Goal: Entertainment & Leisure: Consume media (video, audio)

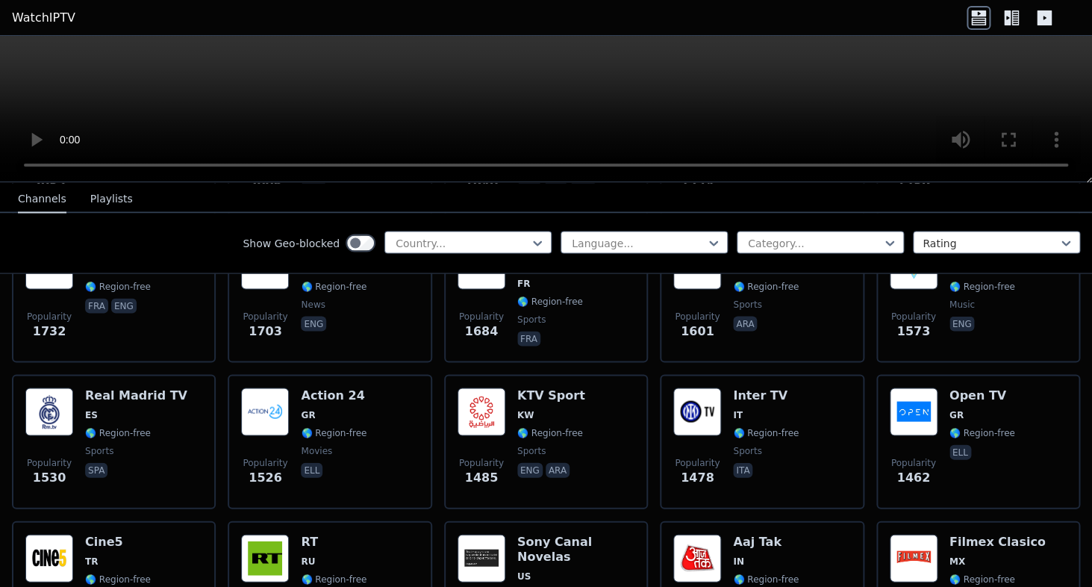
scroll to position [1191, 0]
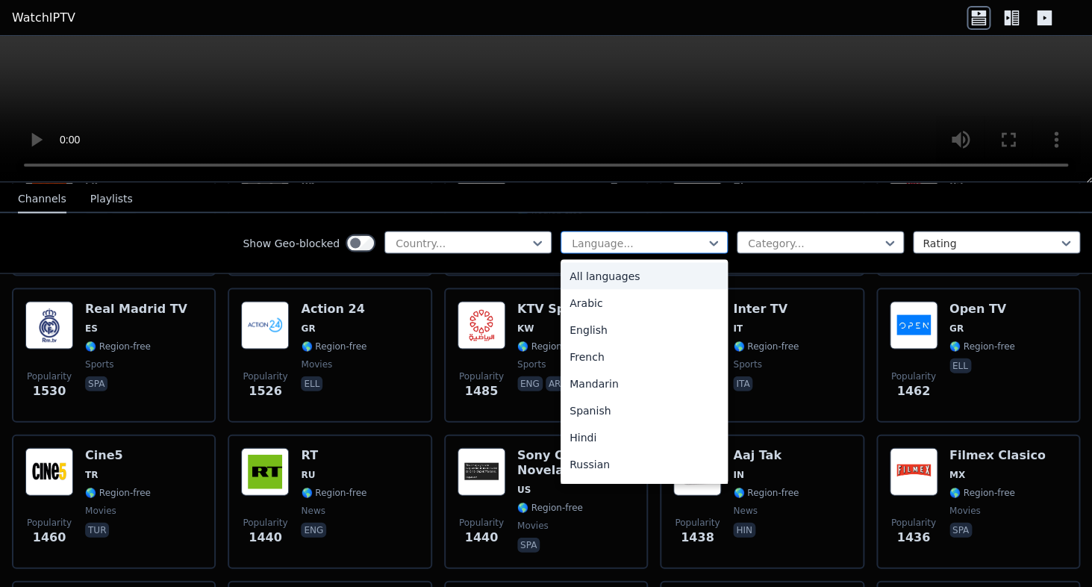
click at [607, 243] on div at bounding box center [638, 242] width 136 height 15
click at [605, 332] on div "English" at bounding box center [644, 329] width 167 height 27
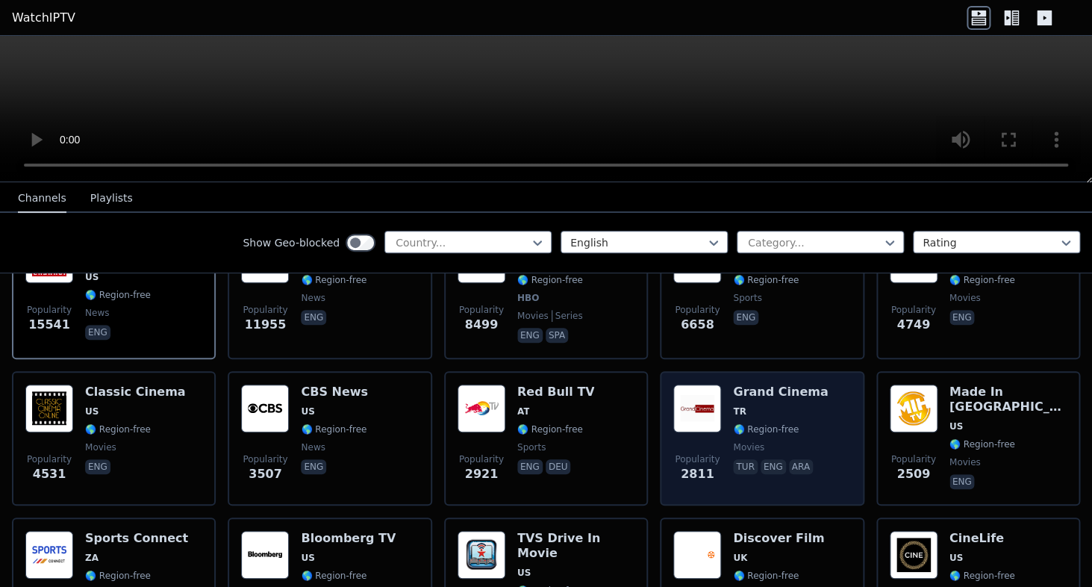
scroll to position [57, 0]
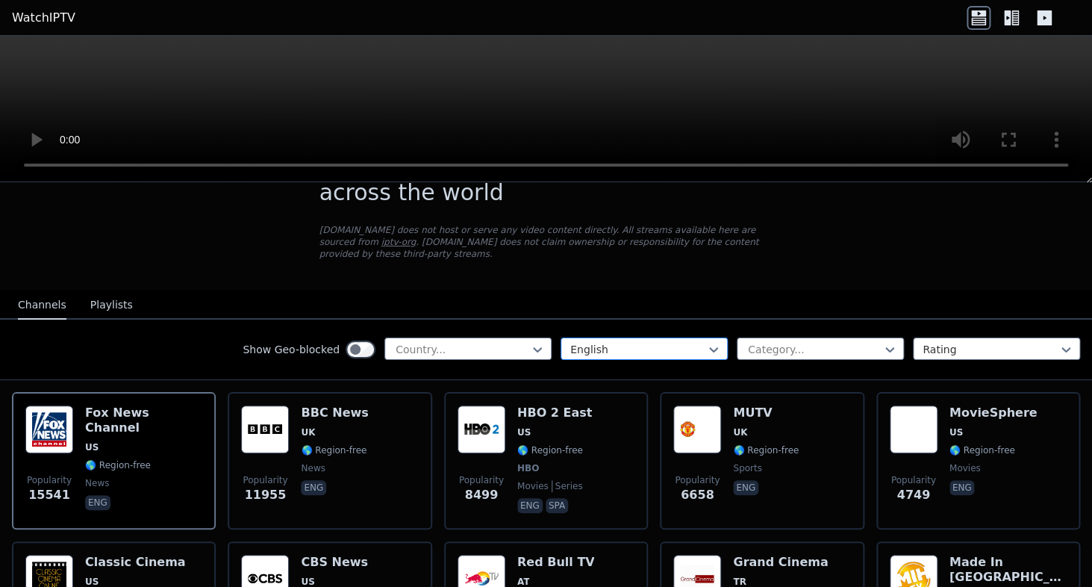
click at [616, 353] on div at bounding box center [638, 349] width 136 height 15
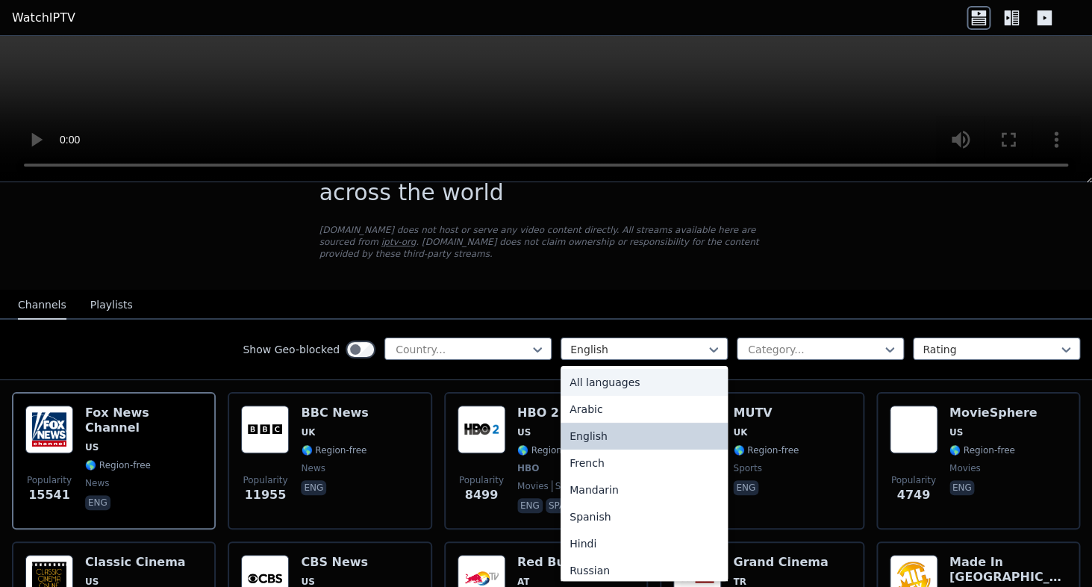
click at [602, 381] on div "All languages" at bounding box center [644, 382] width 167 height 27
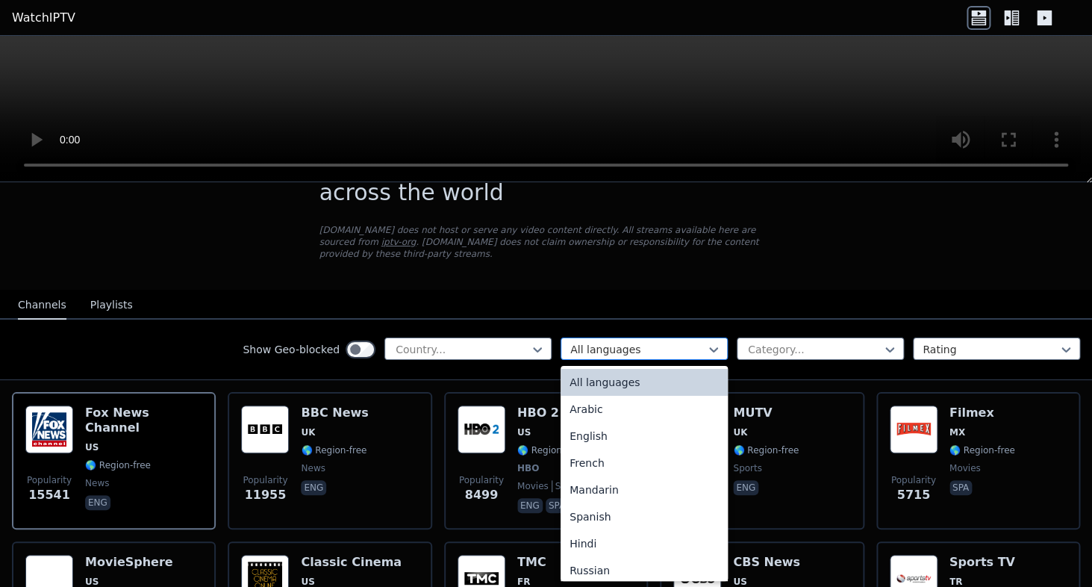
click at [630, 351] on div at bounding box center [638, 349] width 136 height 15
click at [606, 436] on div "English" at bounding box center [644, 435] width 167 height 27
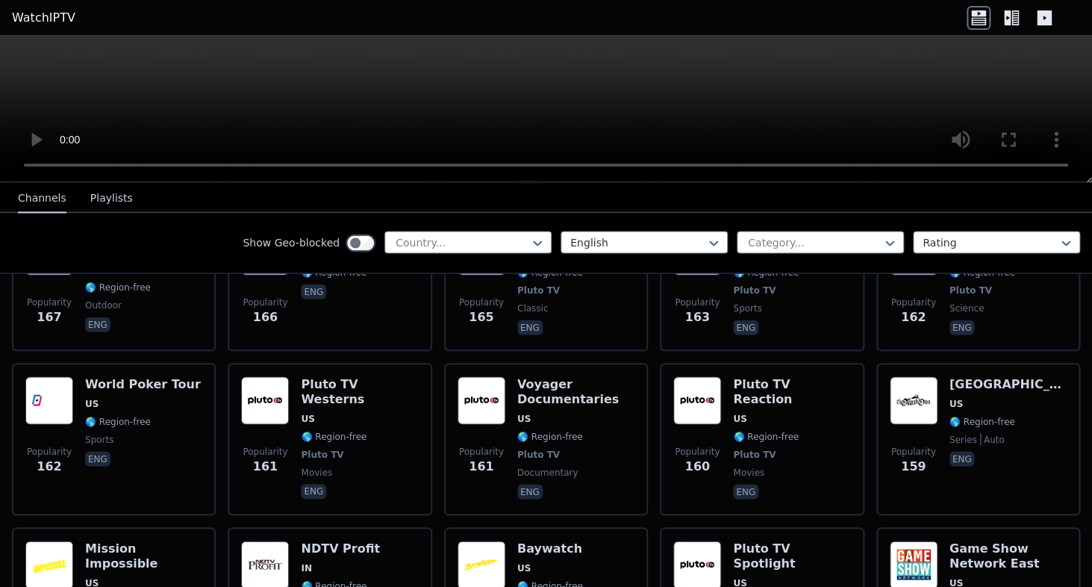
scroll to position [7585, 0]
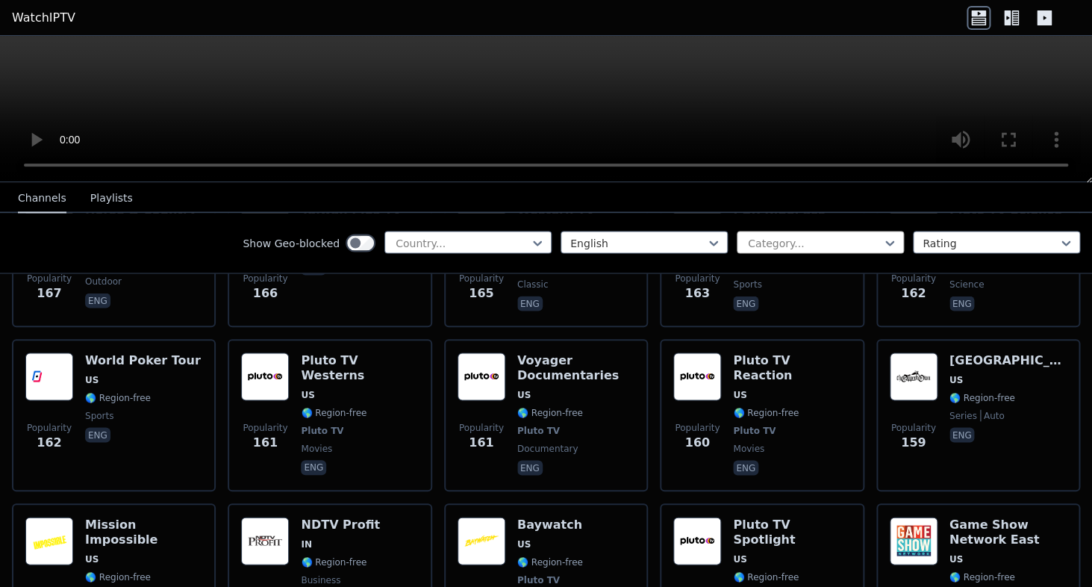
click at [857, 237] on div at bounding box center [814, 242] width 136 height 15
click at [973, 240] on div at bounding box center [991, 242] width 136 height 15
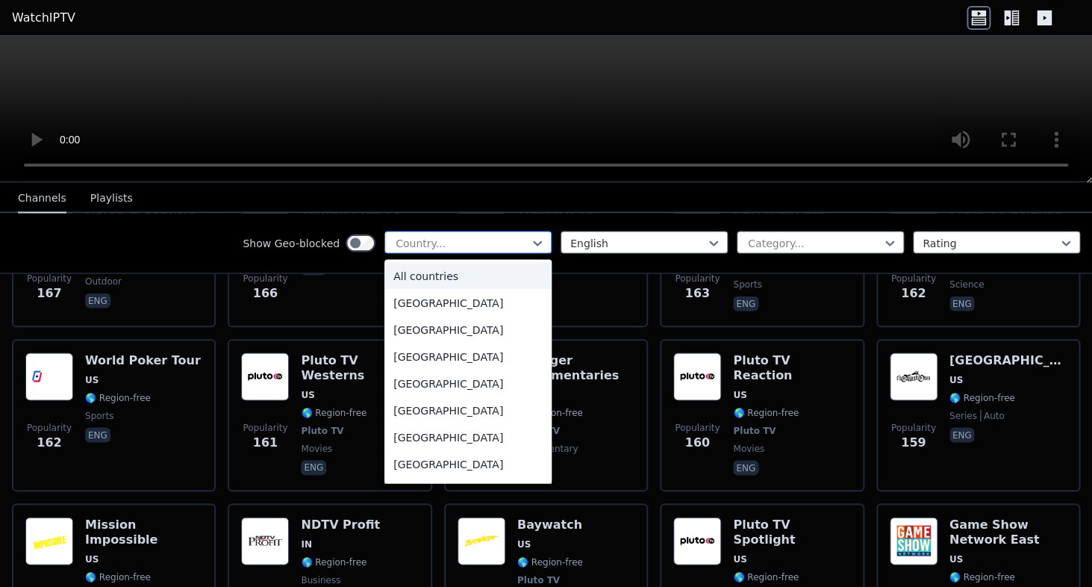
click at [513, 243] on div at bounding box center [462, 242] width 136 height 15
click at [471, 411] on div "Antigua and Barbuda" at bounding box center [467, 409] width 167 height 27
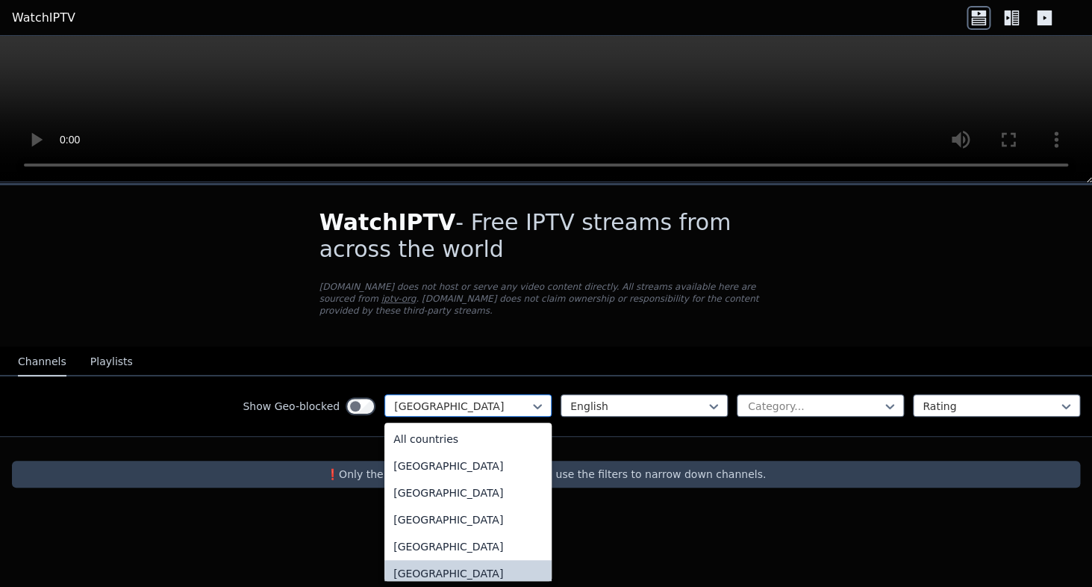
click at [502, 400] on div at bounding box center [462, 406] width 136 height 15
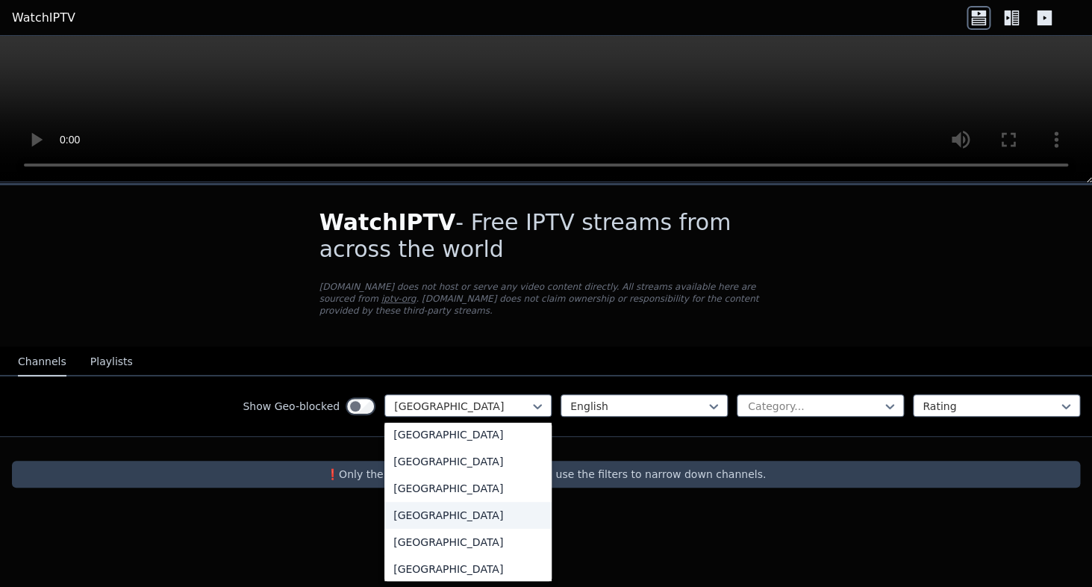
scroll to position [5043, 0]
click at [487, 467] on div "Trinidad and Tobago" at bounding box center [467, 462] width 167 height 27
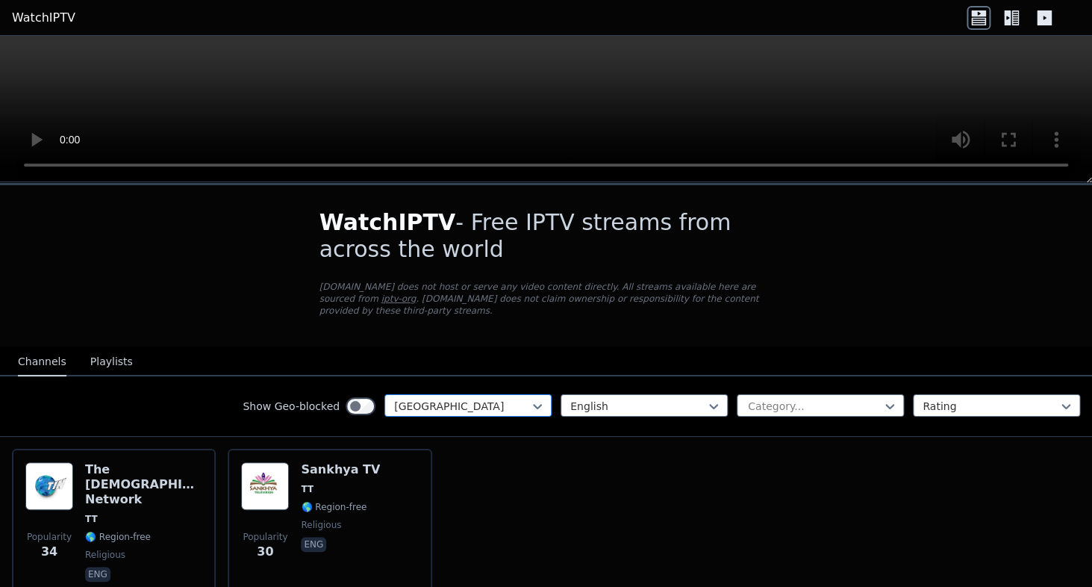
click at [517, 408] on div at bounding box center [462, 406] width 136 height 15
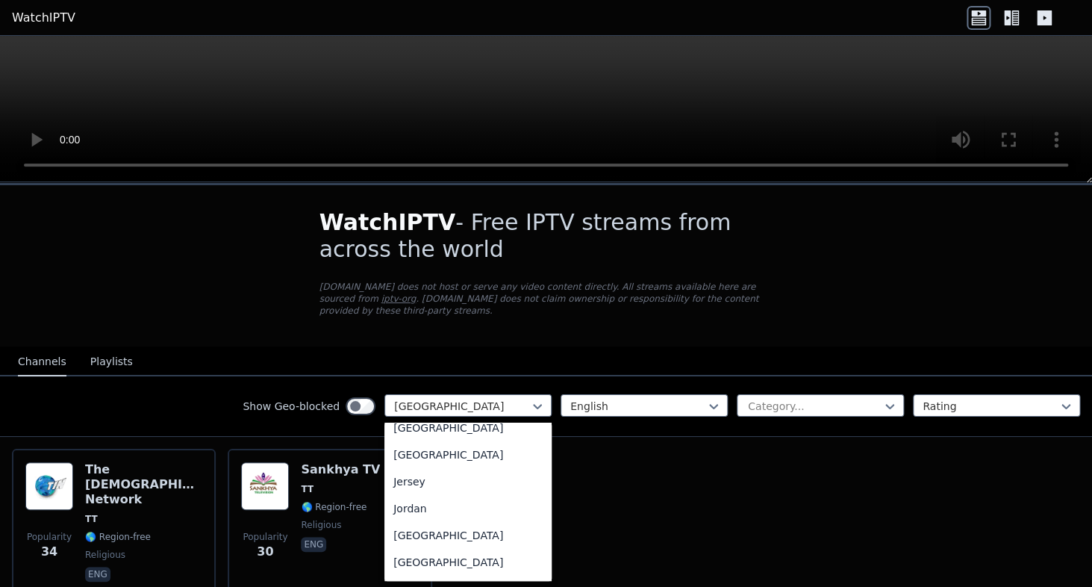
scroll to position [2509, 0]
click at [448, 469] on div "Jamaica" at bounding box center [467, 456] width 167 height 27
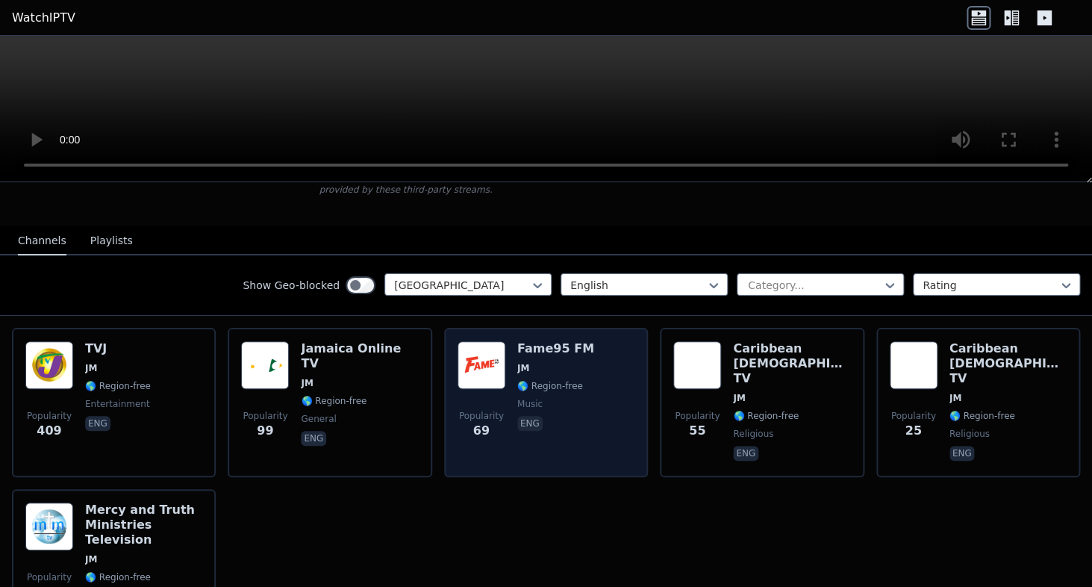
scroll to position [120, 0]
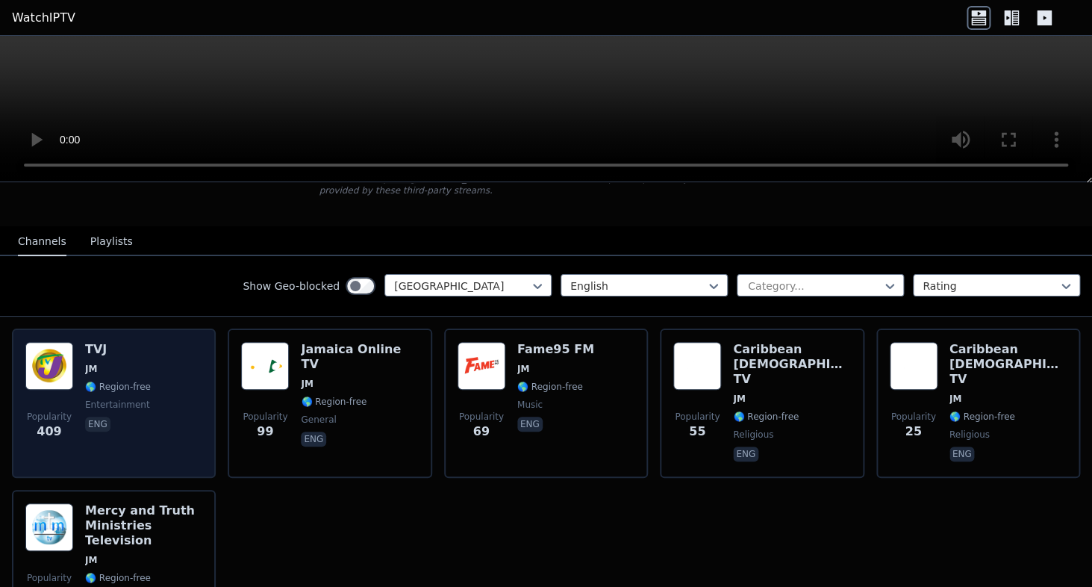
click at [152, 375] on div "Popularity 409 TVJ JM 🌎 Region-free entertainment eng" at bounding box center [113, 403] width 177 height 122
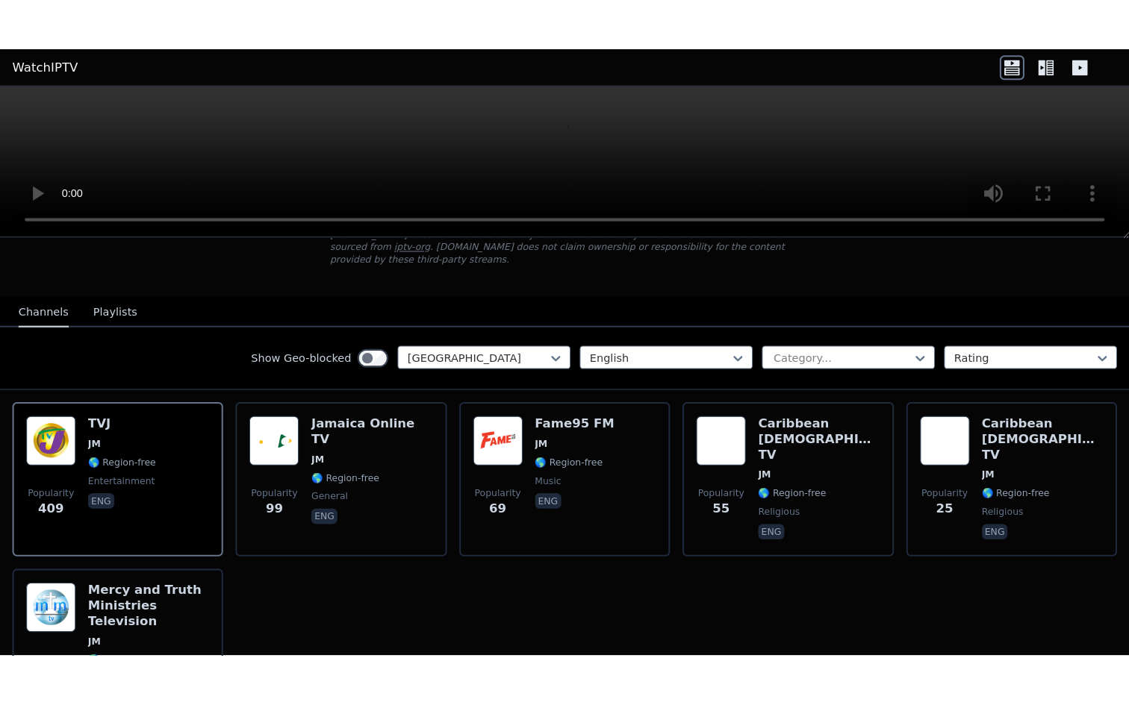
scroll to position [106, 0]
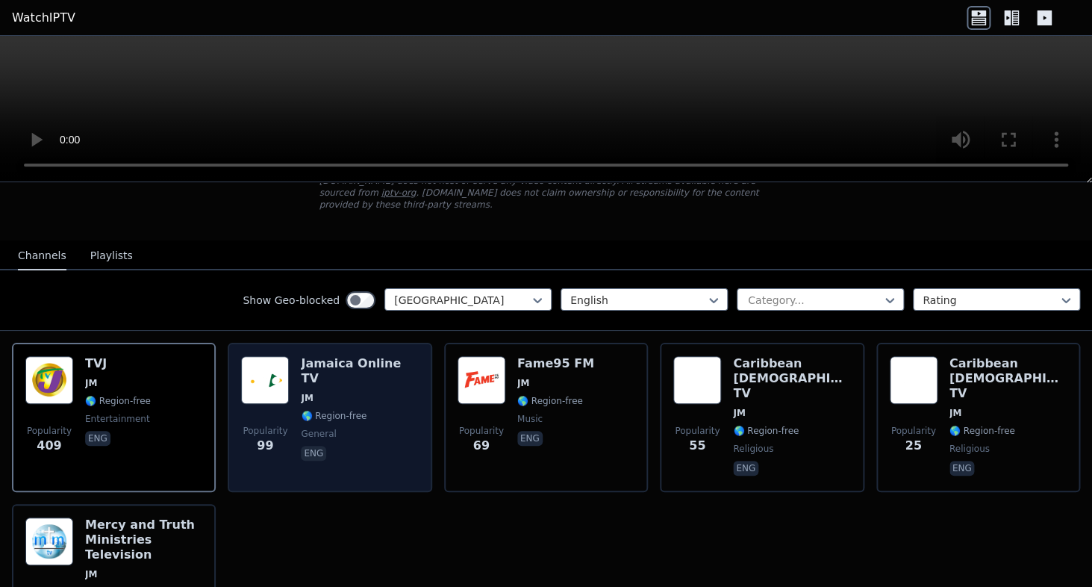
click at [337, 392] on span "JM" at bounding box center [359, 398] width 117 height 12
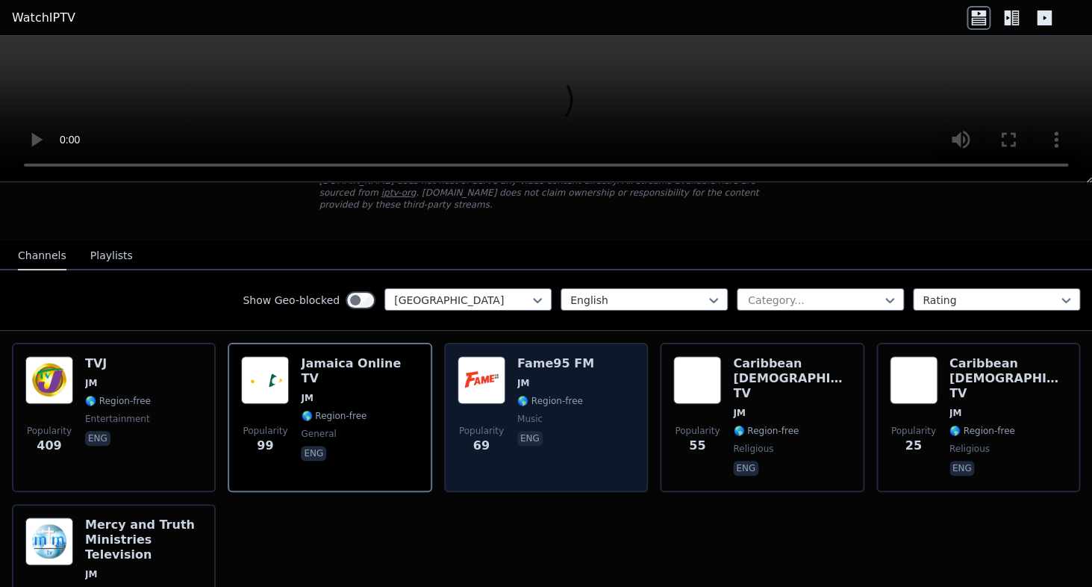
click at [586, 388] on div "Popularity 69 Fame95 FM JM 🌎 Region-free music eng" at bounding box center [546, 417] width 177 height 122
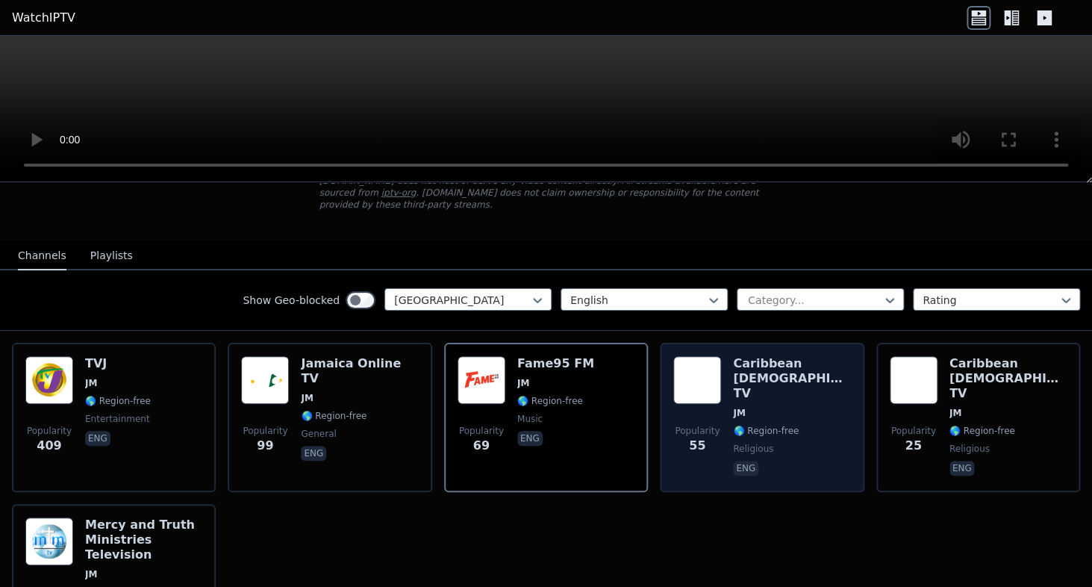
click at [804, 391] on div "Caribbean Gospel TV JM 🌎 Region-free religious eng" at bounding box center [791, 417] width 117 height 122
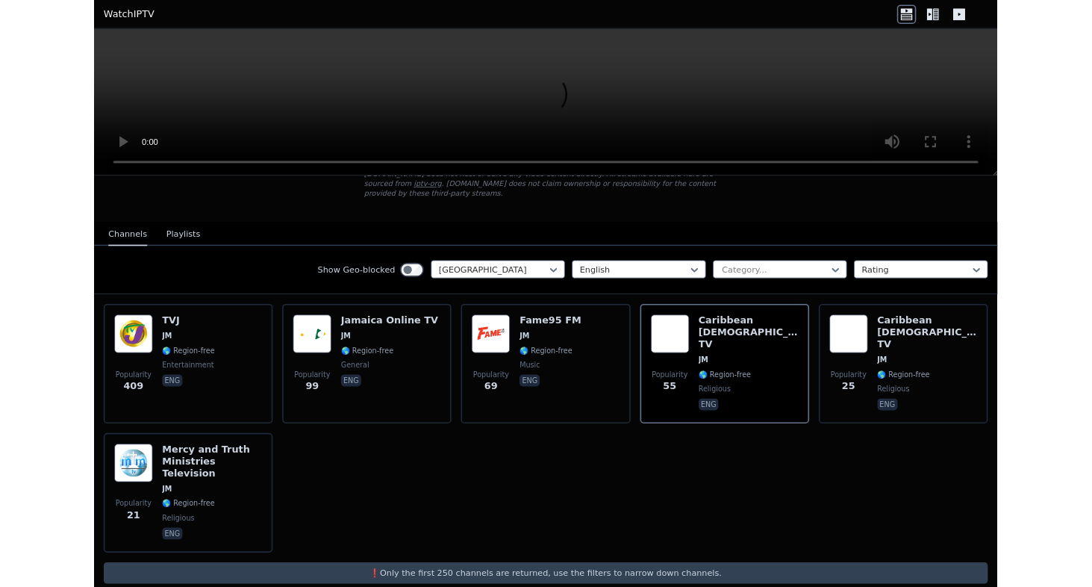
scroll to position [95, 0]
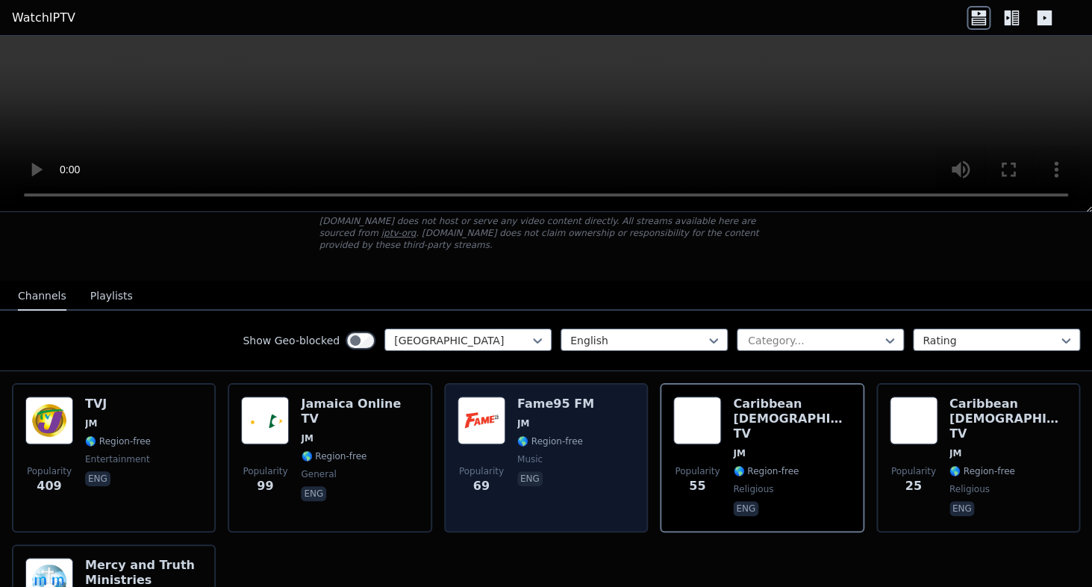
click at [566, 422] on span "JM" at bounding box center [555, 423] width 77 height 12
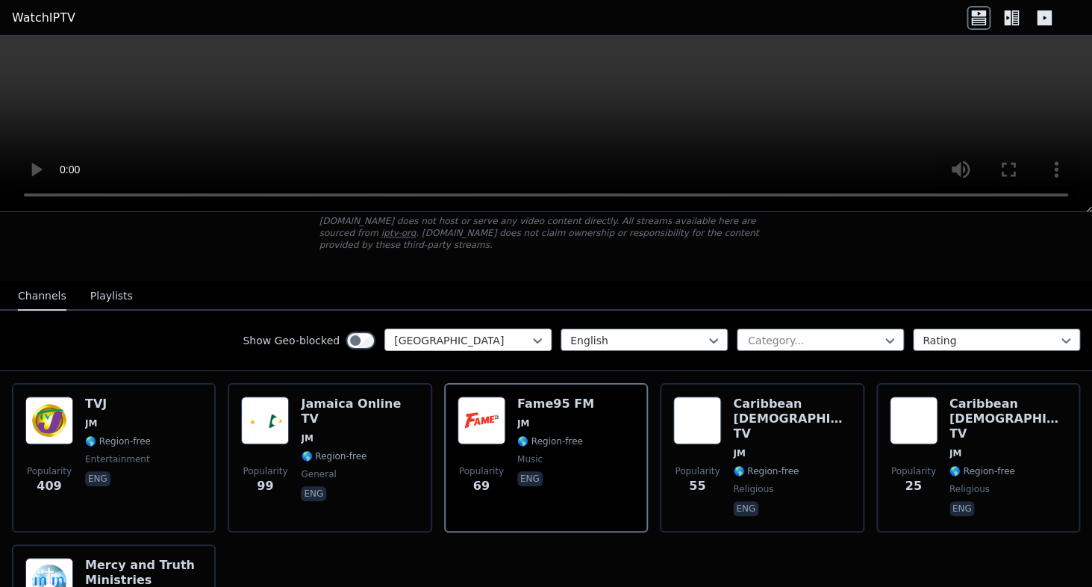
click at [480, 343] on div at bounding box center [462, 340] width 136 height 15
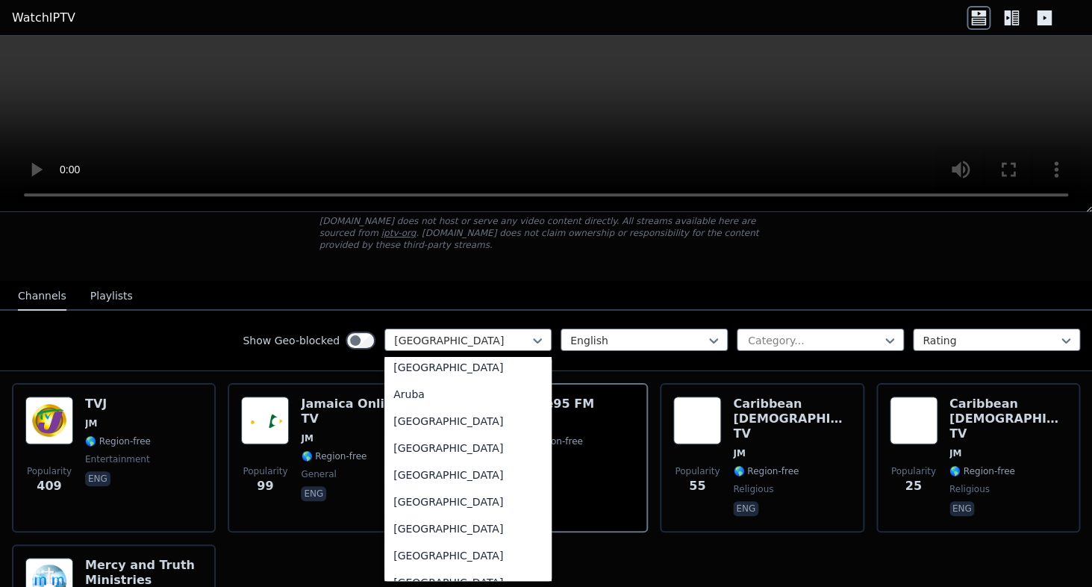
scroll to position [0, 0]
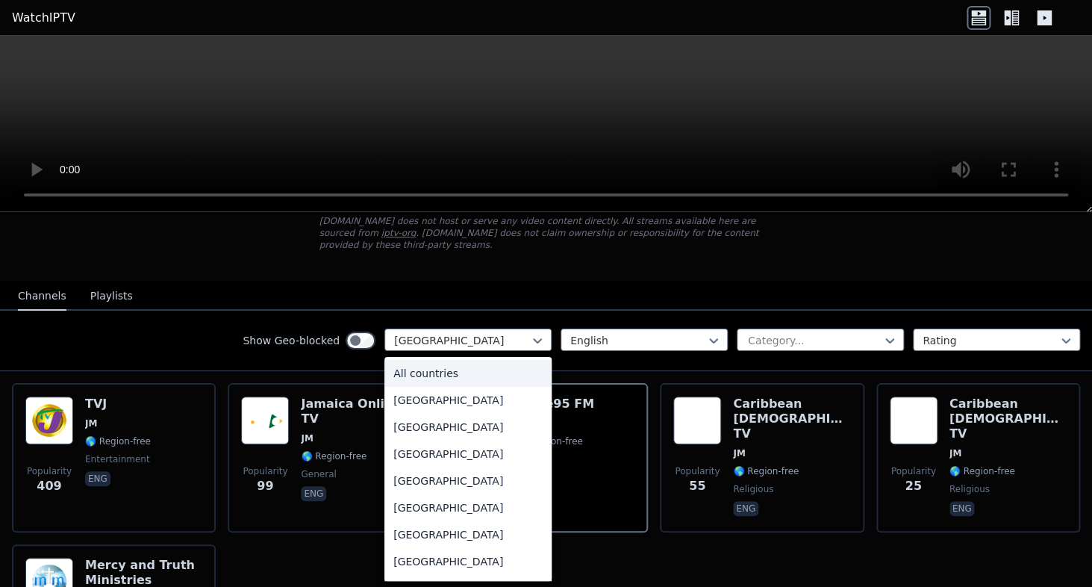
click at [428, 369] on div "All countries" at bounding box center [467, 373] width 167 height 27
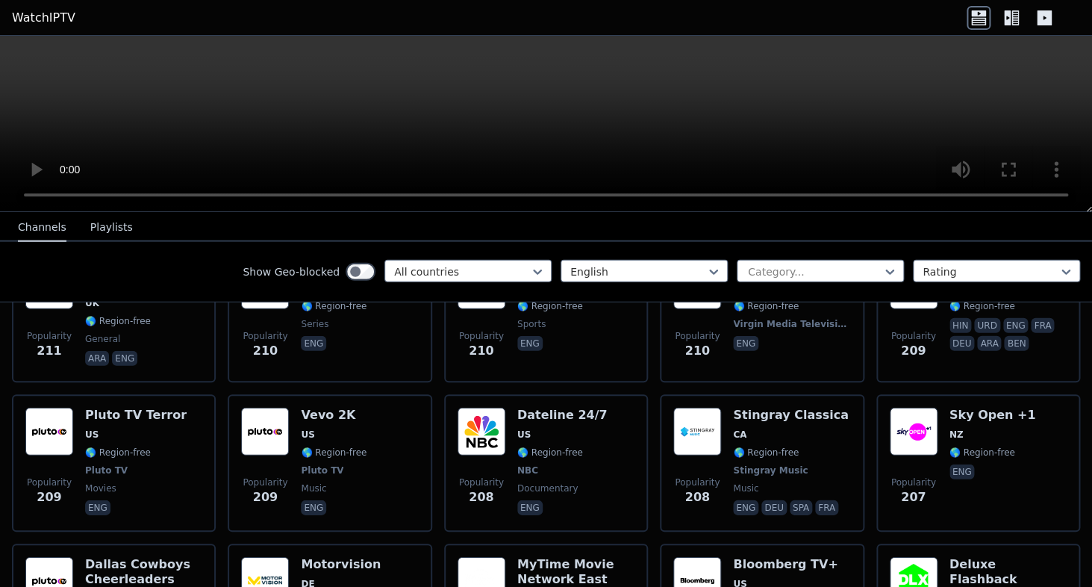
scroll to position [6241, 0]
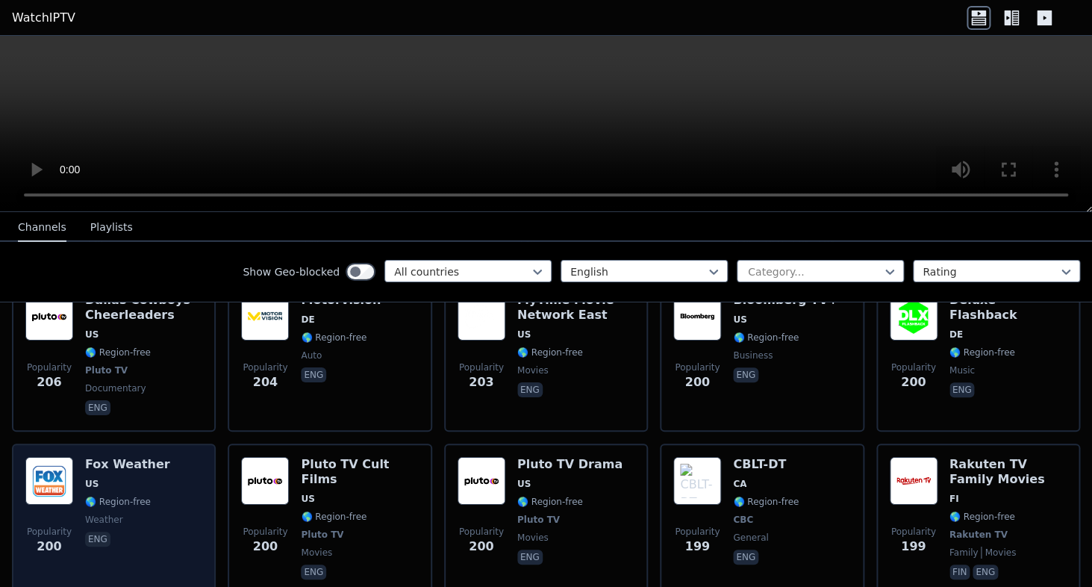
click at [143, 531] on span "eng" at bounding box center [127, 540] width 85 height 18
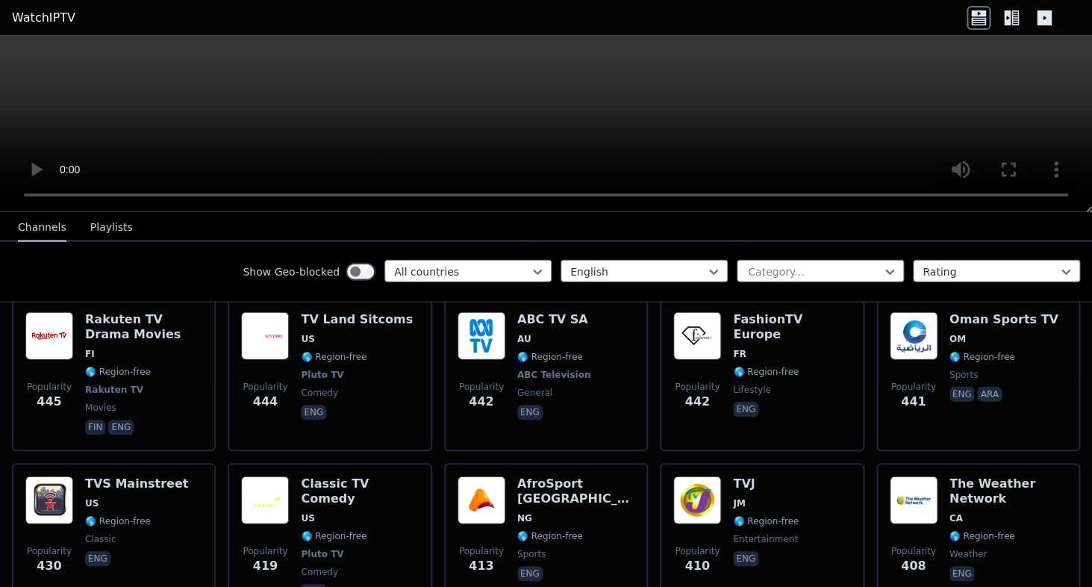
scroll to position [3709, 0]
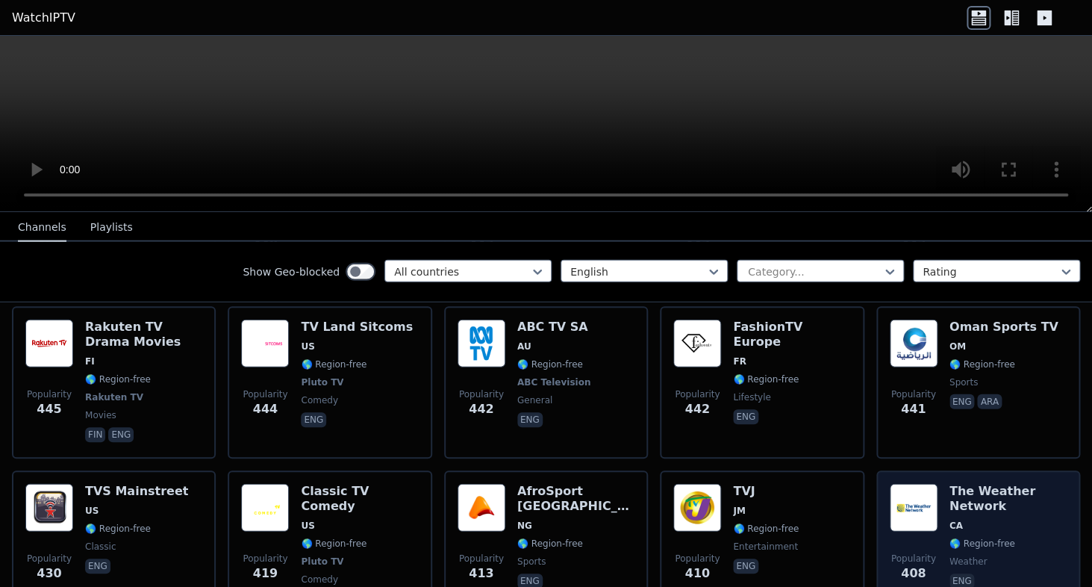
click at [998, 484] on h6 "The Weather Network" at bounding box center [1007, 499] width 117 height 30
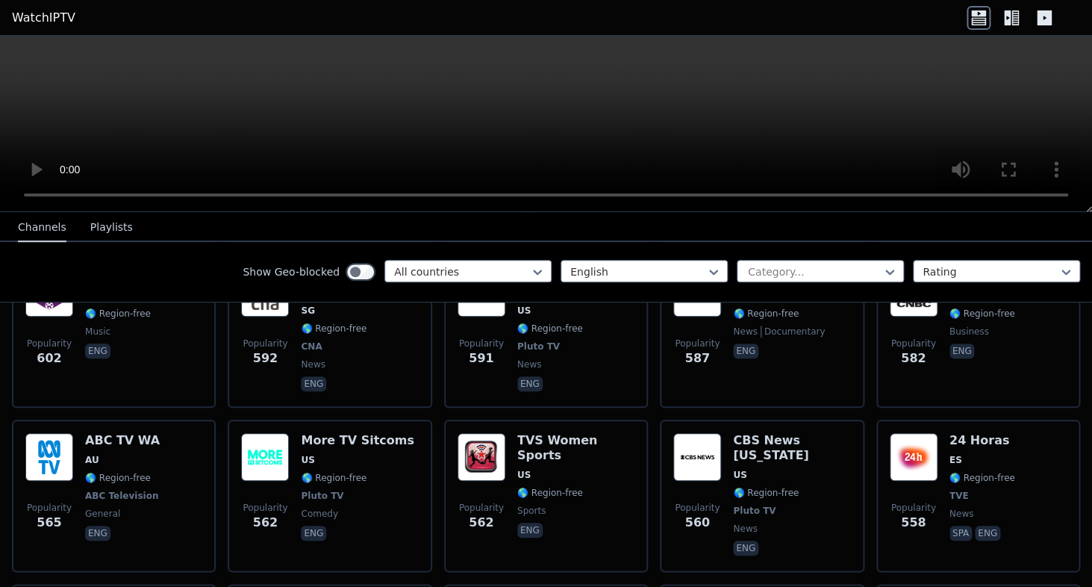
scroll to position [2379, 0]
